Goal: Find specific page/section: Find specific page/section

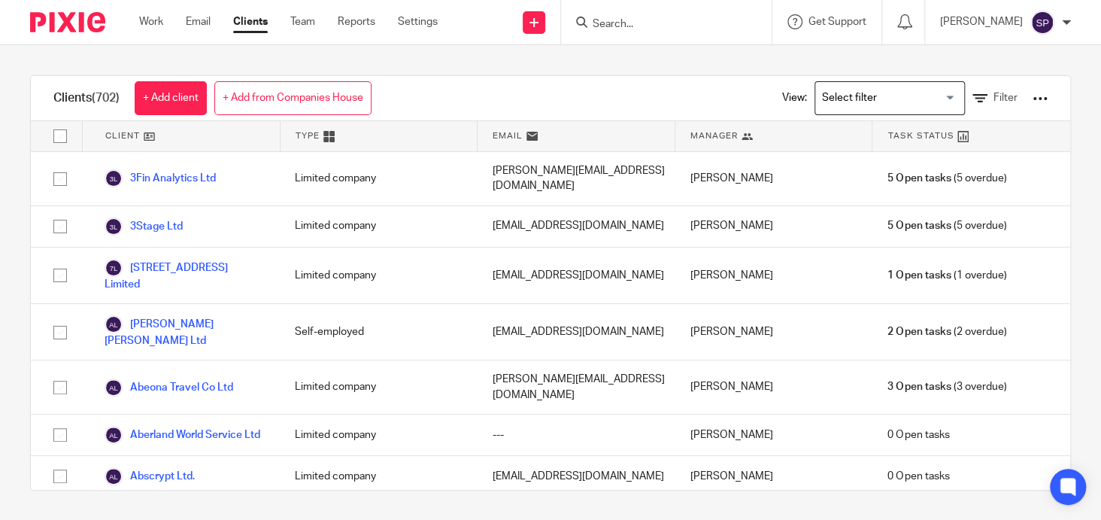
click at [610, 21] on input "Search" at bounding box center [658, 25] width 135 height 14
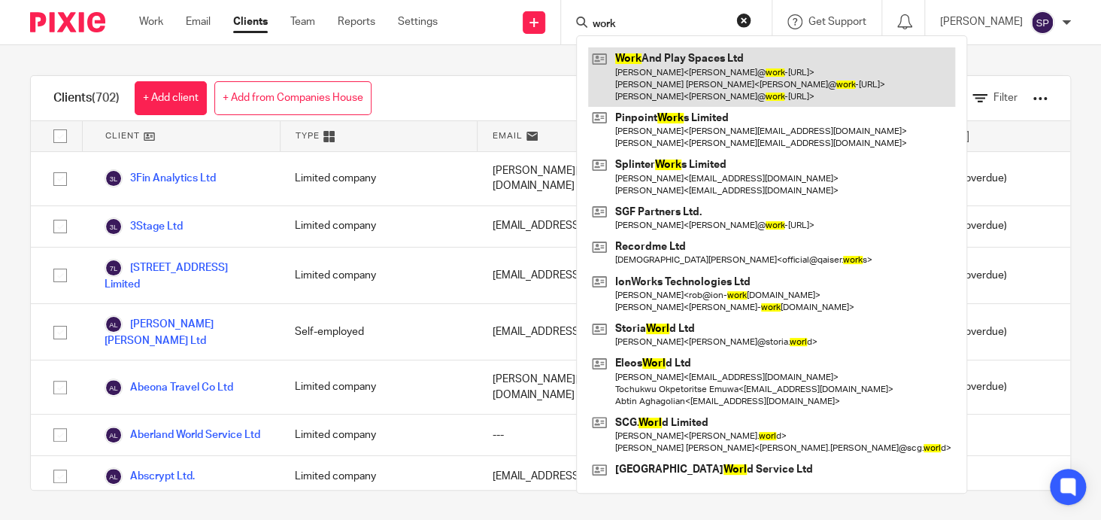
type input "work"
click at [669, 49] on link at bounding box center [771, 76] width 367 height 59
click at [679, 59] on link at bounding box center [771, 76] width 367 height 59
